Goal: Information Seeking & Learning: Learn about a topic

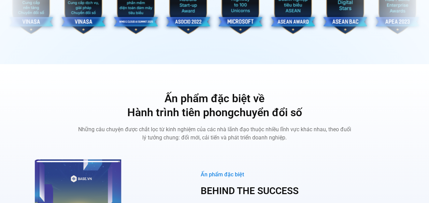
scroll to position [2558, 0]
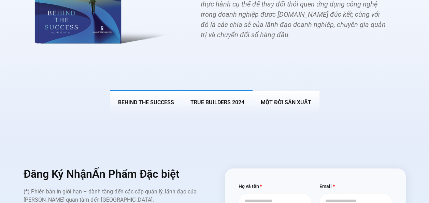
click at [219, 99] on span "True Builders 2024" at bounding box center [217, 102] width 54 height 6
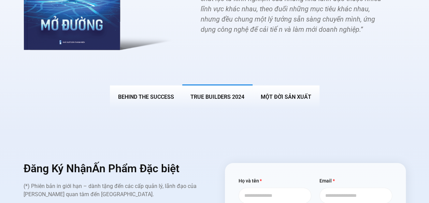
scroll to position [2445, 0]
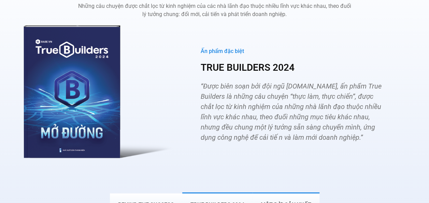
drag, startPoint x: 299, startPoint y: 193, endPoint x: 294, endPoint y: 190, distance: 6.6
click at [299, 201] on span "MỘT ĐỜI SẢN XUẤT" at bounding box center [286, 204] width 50 height 6
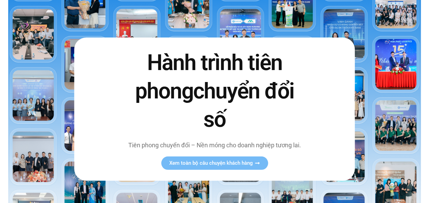
scroll to position [0, 0]
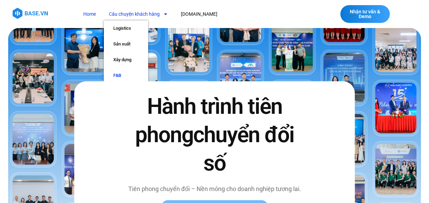
click at [121, 74] on link "F&B" at bounding box center [126, 76] width 44 height 16
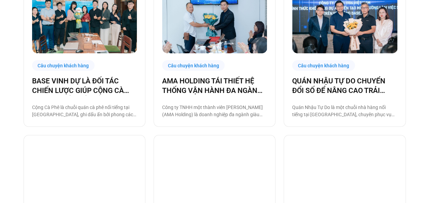
scroll to position [102, 0]
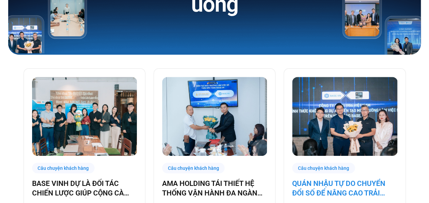
click at [338, 183] on link "QUÁN NHẬU TỰ DO CHUYỂN ĐỔI SỐ ĐỂ NÂNG CAO TRẢI NGHIỆM CHO 1000 NHÂN SỰ" at bounding box center [344, 187] width 105 height 19
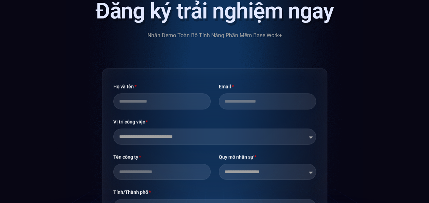
scroll to position [1851, 0]
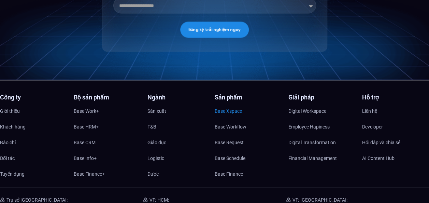
click at [238, 109] on span "Base Xspace" at bounding box center [228, 110] width 27 height 10
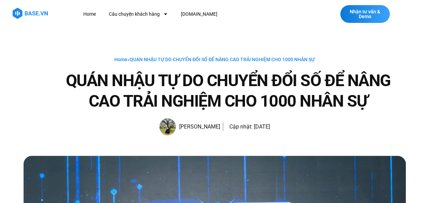
scroll to position [205, 0]
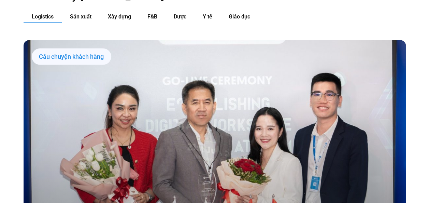
scroll to position [921, 0]
